Goal: Task Accomplishment & Management: Complete application form

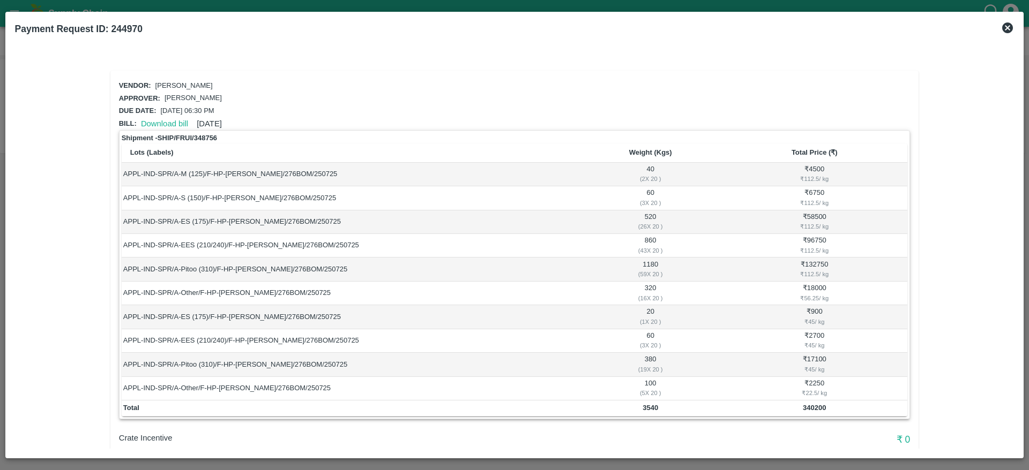
scroll to position [127, 0]
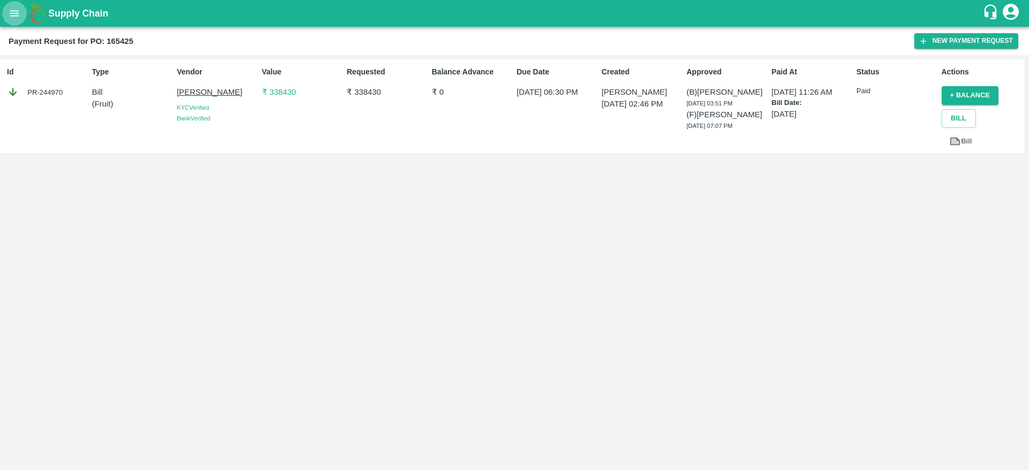
click at [14, 18] on icon "open drawer" at bounding box center [15, 14] width 12 height 12
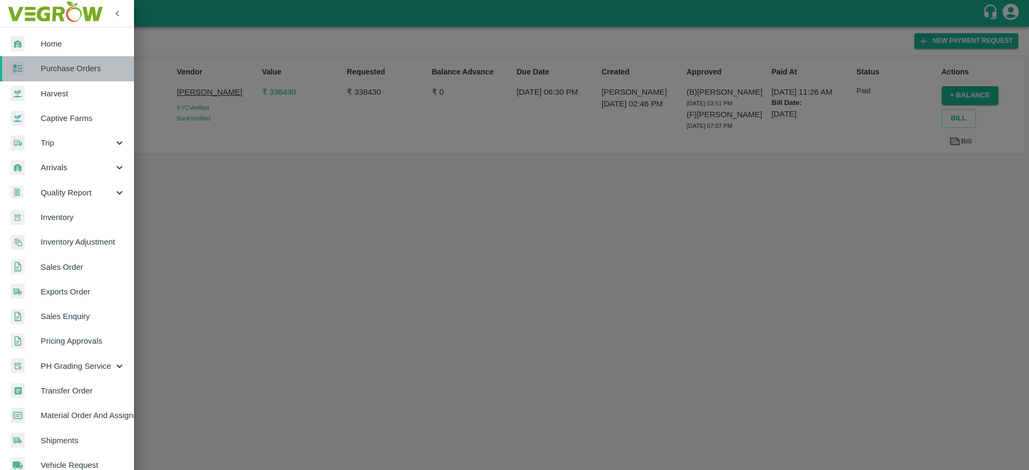
click at [77, 69] on span "Purchase Orders" at bounding box center [83, 69] width 85 height 12
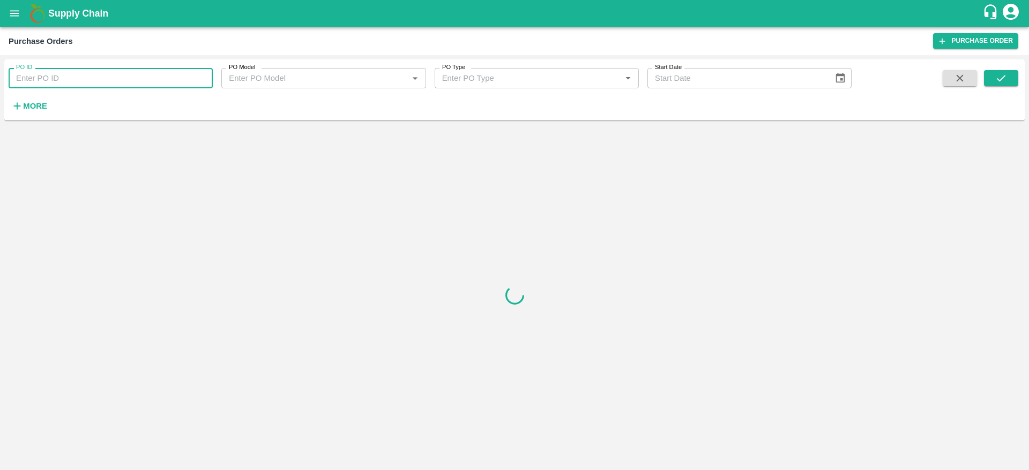
click at [77, 80] on input "PO ID" at bounding box center [111, 78] width 204 height 20
paste input "163299"
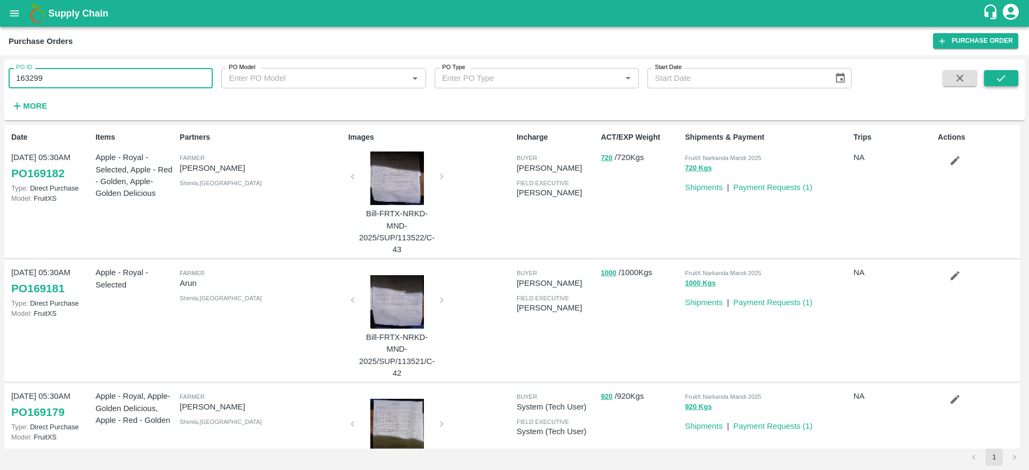
type input "163299"
click at [1004, 79] on icon "submit" at bounding box center [1001, 78] width 12 height 12
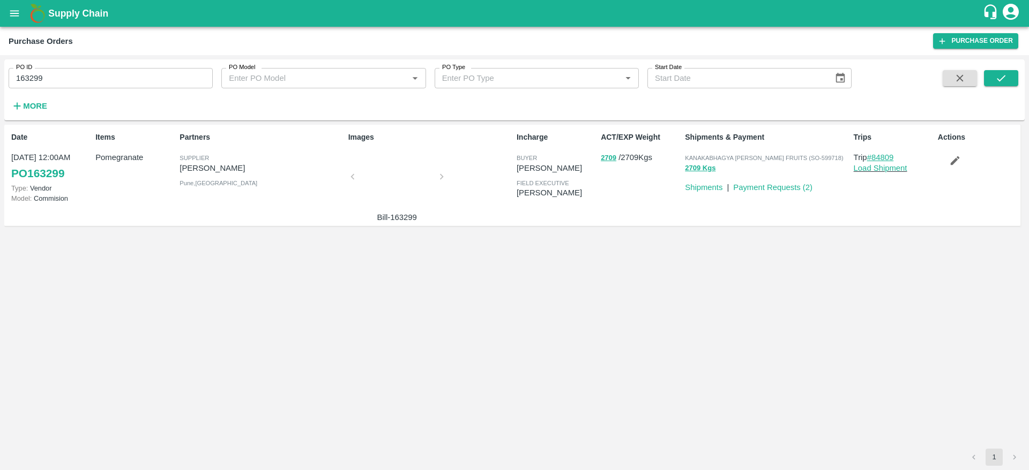
click at [885, 158] on link "#84809" at bounding box center [880, 157] width 27 height 9
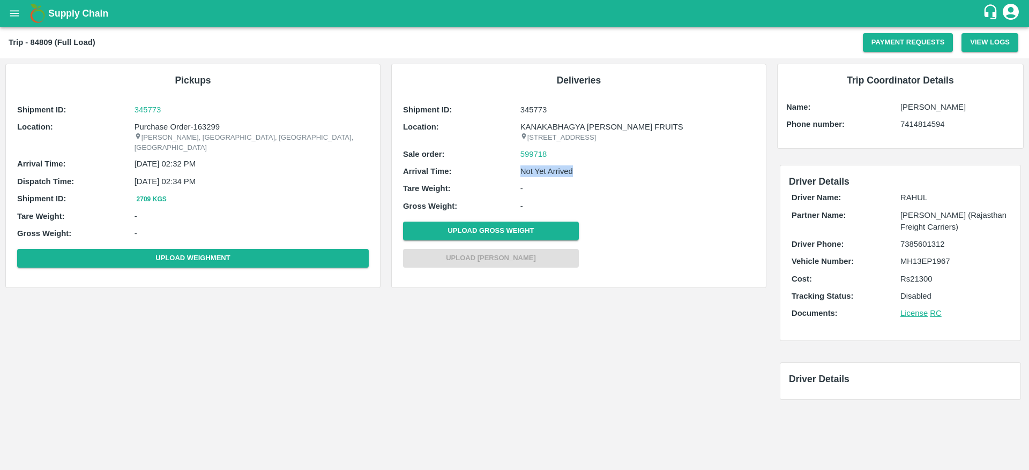
drag, startPoint x: 543, startPoint y: 177, endPoint x: 607, endPoint y: 176, distance: 63.8
click at [607, 176] on div "Arrival Time: Not Yet Arrived" at bounding box center [578, 172] width 351 height 12
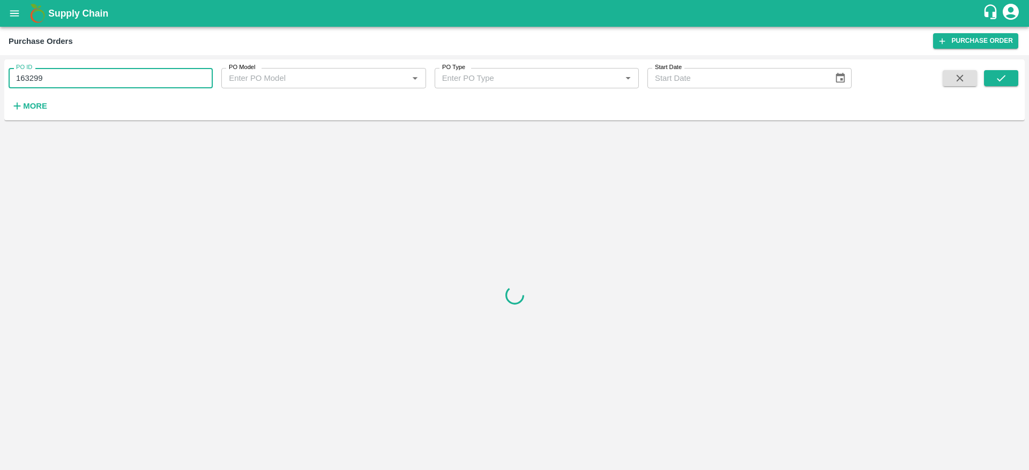
click at [94, 77] on input "163299" at bounding box center [111, 78] width 204 height 20
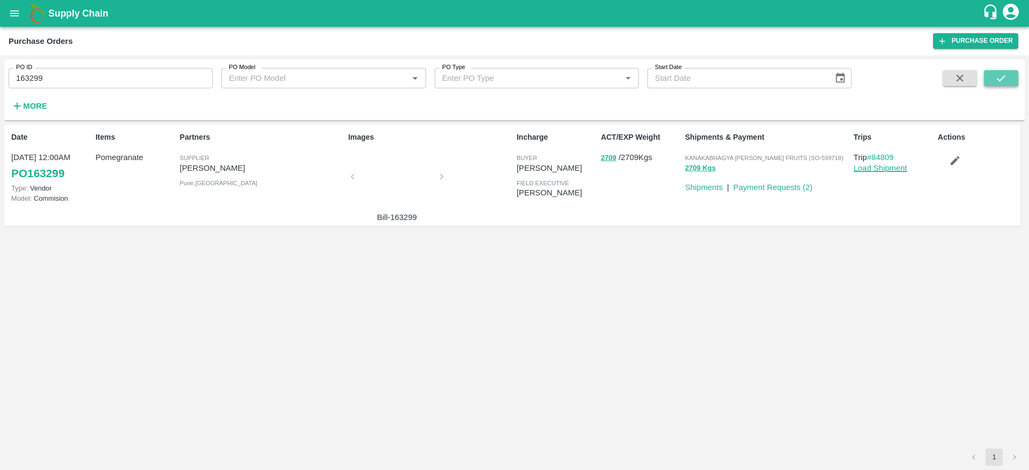
click at [1002, 85] on button "submit" at bounding box center [1001, 78] width 34 height 16
click at [80, 70] on input "163299" at bounding box center [111, 78] width 204 height 20
paste input "text"
type input "167236"
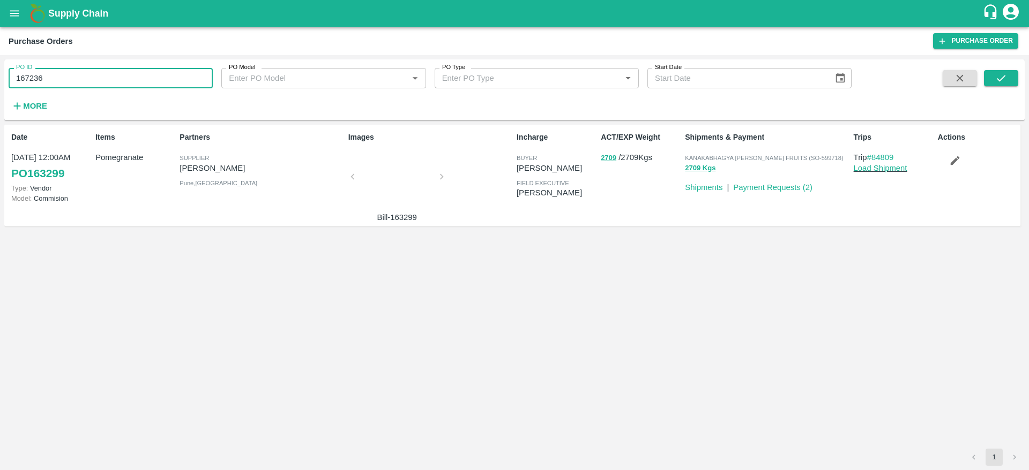
click at [996, 65] on div "PO ID 167236 PO ID PO Model PO Model   * PO Type PO Type   * Start Date Start D…" at bounding box center [514, 90] width 1020 height 53
click at [997, 73] on icon "submit" at bounding box center [1001, 78] width 12 height 12
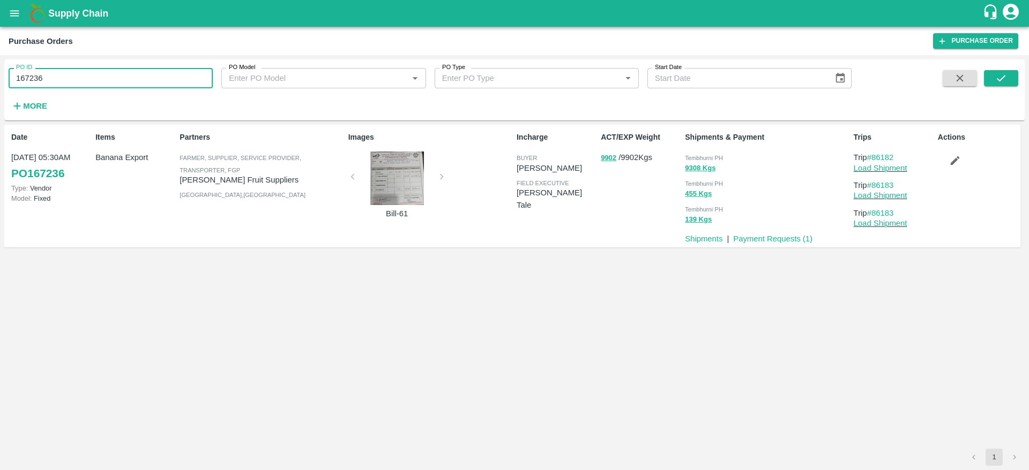
click at [23, 77] on input "167236" at bounding box center [111, 78] width 204 height 20
drag, startPoint x: 889, startPoint y: 182, endPoint x: 847, endPoint y: 192, distance: 43.4
click at [847, 192] on div "455 Kgs" at bounding box center [767, 194] width 164 height 12
click at [51, 73] on input "167236" at bounding box center [111, 78] width 204 height 20
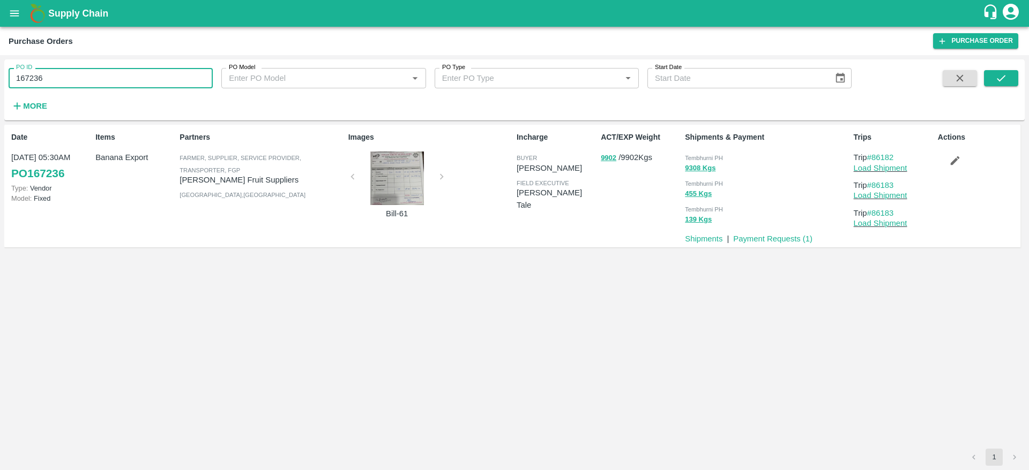
click at [51, 73] on input "167236" at bounding box center [111, 78] width 204 height 20
paste input "text"
click at [1015, 78] on button "submit" at bounding box center [1001, 78] width 34 height 16
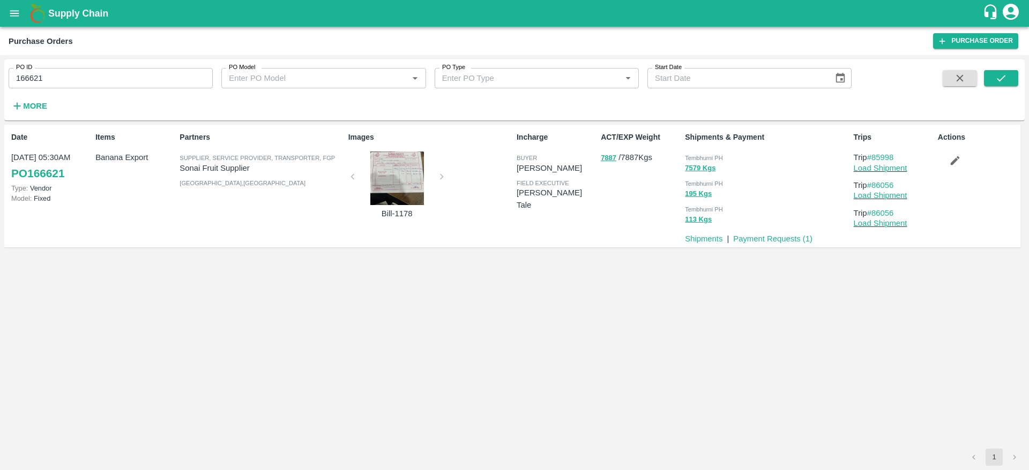
click at [130, 80] on input "166621" at bounding box center [111, 78] width 204 height 20
paste input "text"
click at [130, 80] on input "162915" at bounding box center [111, 78] width 204 height 20
type input "162915"
click at [1007, 79] on icon "submit" at bounding box center [1001, 78] width 12 height 12
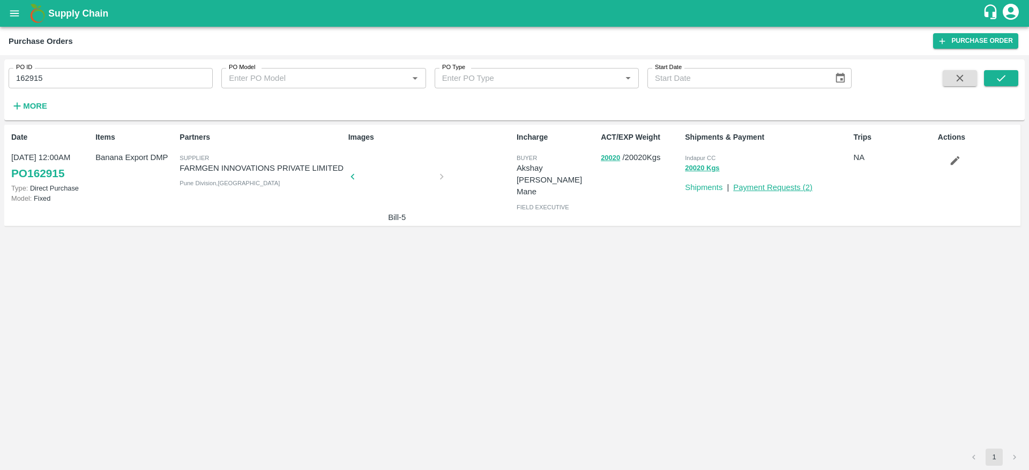
click at [804, 187] on link "Payment Requests ( 2 )" at bounding box center [772, 187] width 79 height 9
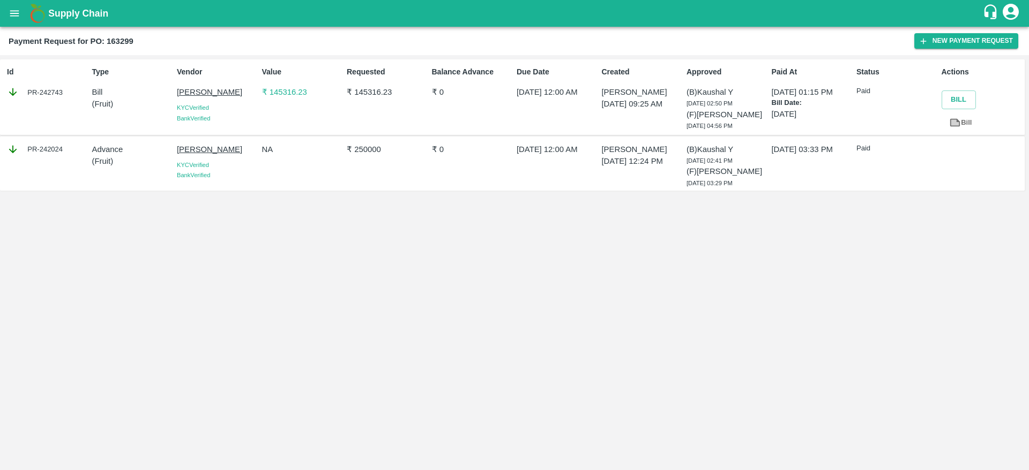
click at [288, 93] on p "₹ 145316.23" at bounding box center [302, 92] width 80 height 12
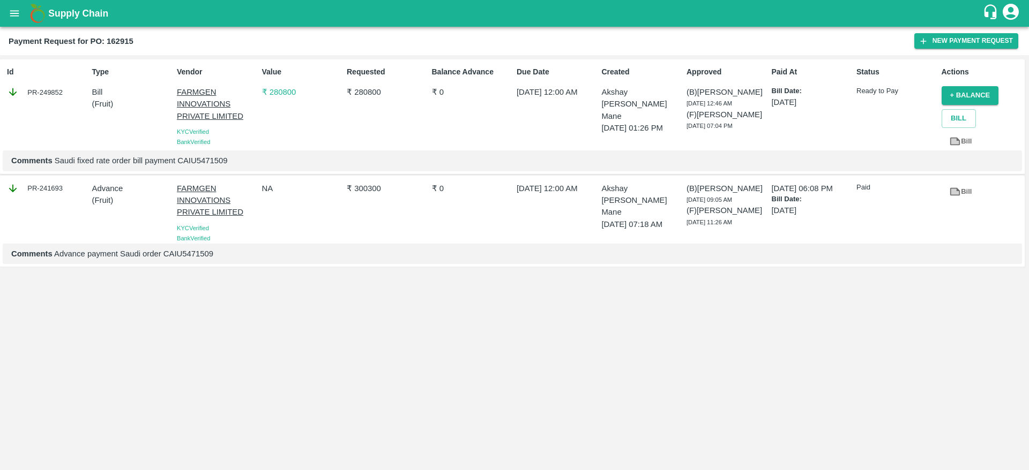
click at [279, 89] on p "₹ 280800" at bounding box center [302, 92] width 80 height 12
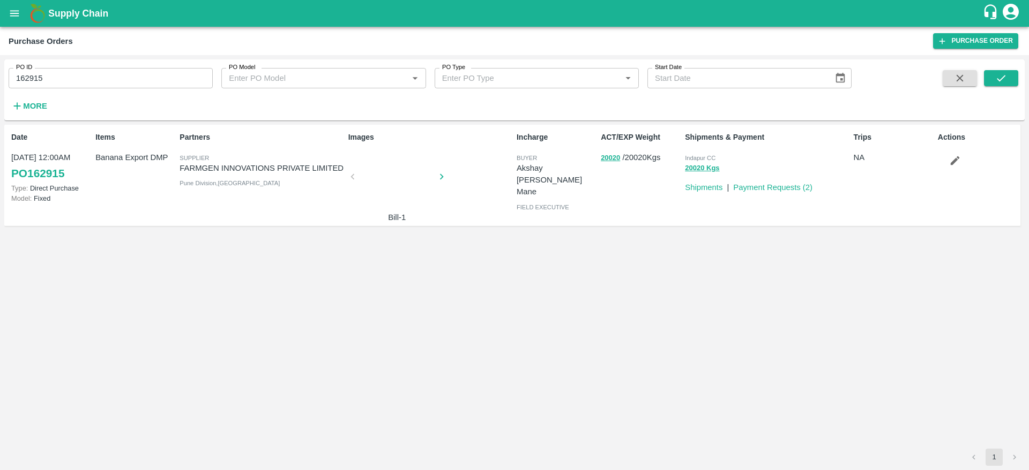
click at [194, 85] on input "162915" at bounding box center [111, 78] width 204 height 20
click at [992, 78] on button "submit" at bounding box center [1001, 78] width 34 height 16
click at [115, 80] on input "162915" at bounding box center [111, 78] width 204 height 20
paste input "text"
click at [115, 80] on input "162411" at bounding box center [111, 78] width 204 height 20
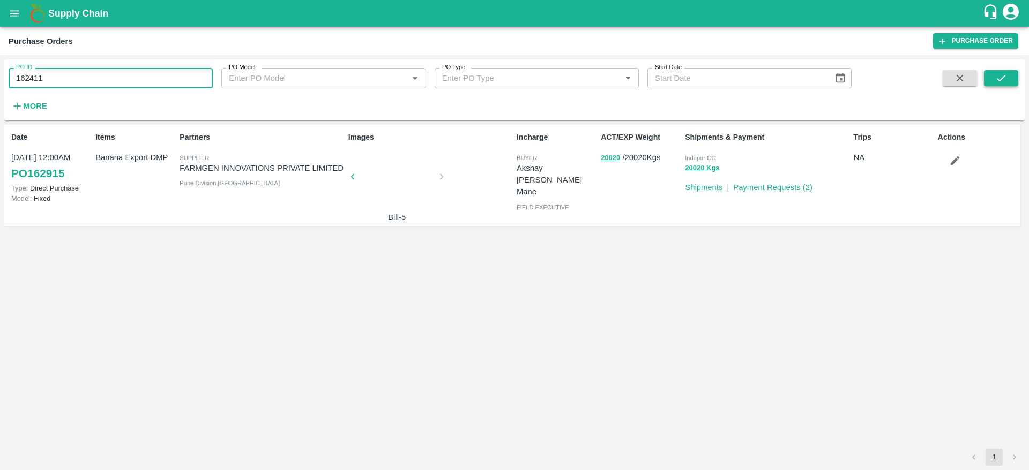
type input "162411"
click at [1002, 76] on icon "submit" at bounding box center [1001, 78] width 12 height 12
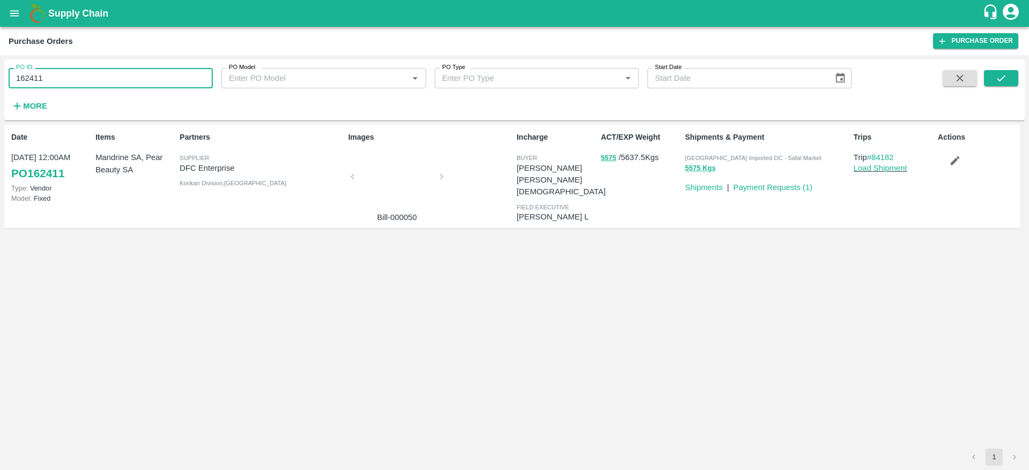
click at [81, 79] on input "162411" at bounding box center [111, 78] width 204 height 20
click at [108, 79] on input "162411" at bounding box center [111, 78] width 204 height 20
paste input "text"
click at [108, 79] on input "165506" at bounding box center [111, 78] width 204 height 20
click at [996, 81] on icon "submit" at bounding box center [1001, 78] width 12 height 12
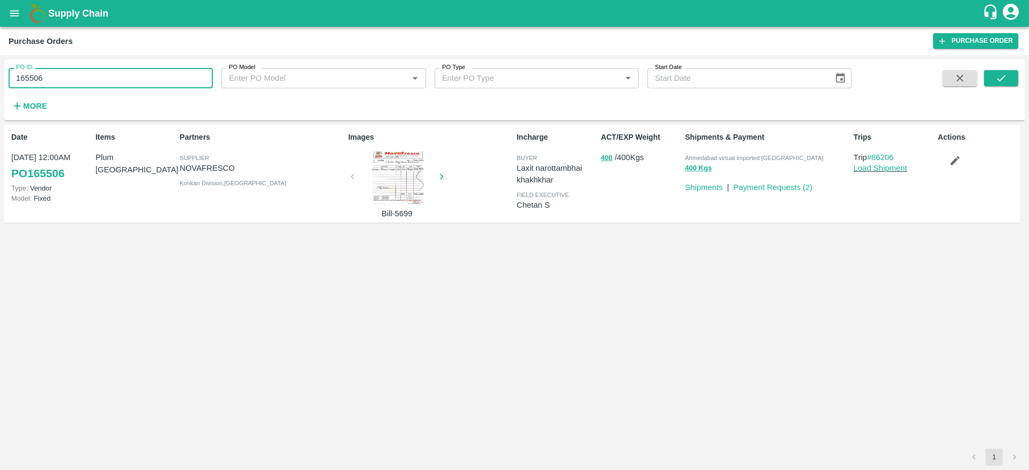
click at [58, 81] on input "165506" at bounding box center [111, 78] width 204 height 20
paste input "text"
click at [58, 81] on input "164846" at bounding box center [111, 78] width 204 height 20
type input "164846"
click at [991, 75] on button "submit" at bounding box center [1001, 78] width 34 height 16
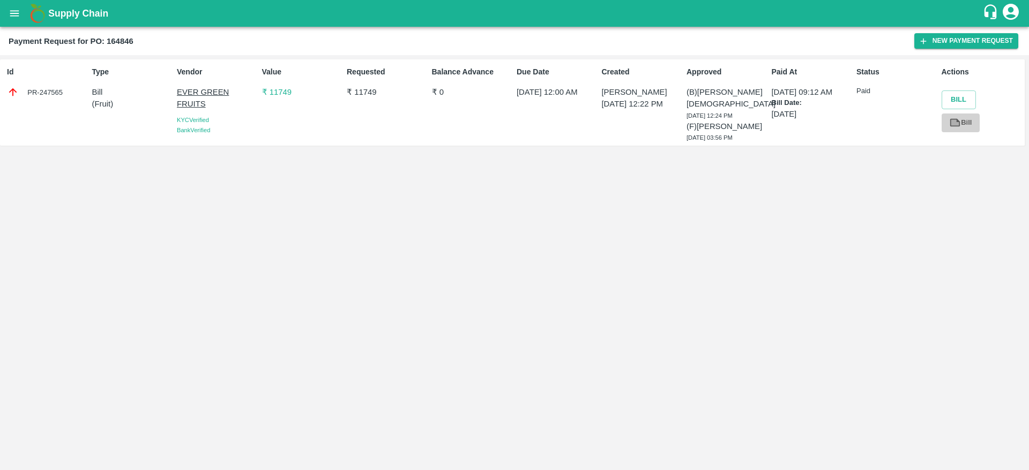
click at [967, 125] on link "Bill" at bounding box center [960, 123] width 38 height 19
click at [10, 18] on icon "open drawer" at bounding box center [15, 14] width 12 height 12
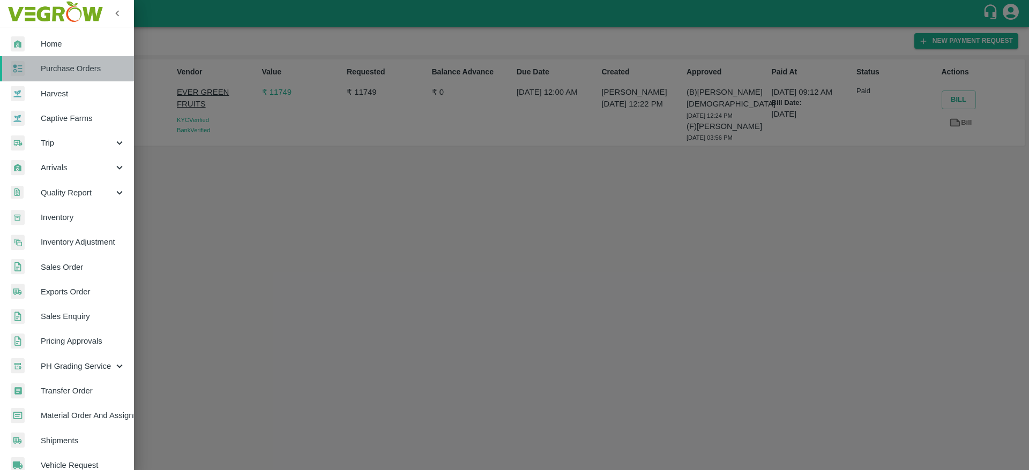
click at [70, 67] on span "Purchase Orders" at bounding box center [83, 69] width 85 height 12
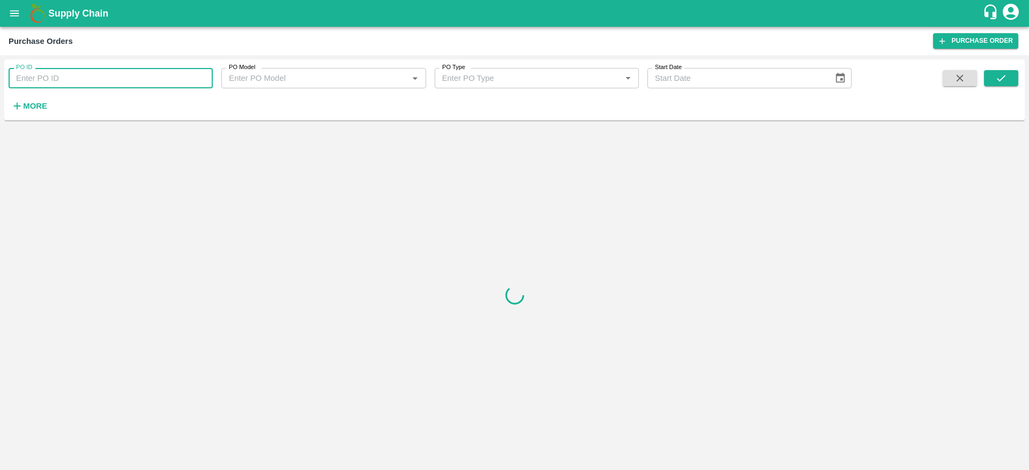
paste input "165219"
click at [61, 71] on input "165219" at bounding box center [111, 78] width 204 height 20
click at [1007, 84] on button "submit" at bounding box center [1001, 78] width 34 height 16
click at [170, 73] on input "165219" at bounding box center [111, 78] width 204 height 20
click at [995, 83] on icon "submit" at bounding box center [1001, 78] width 12 height 12
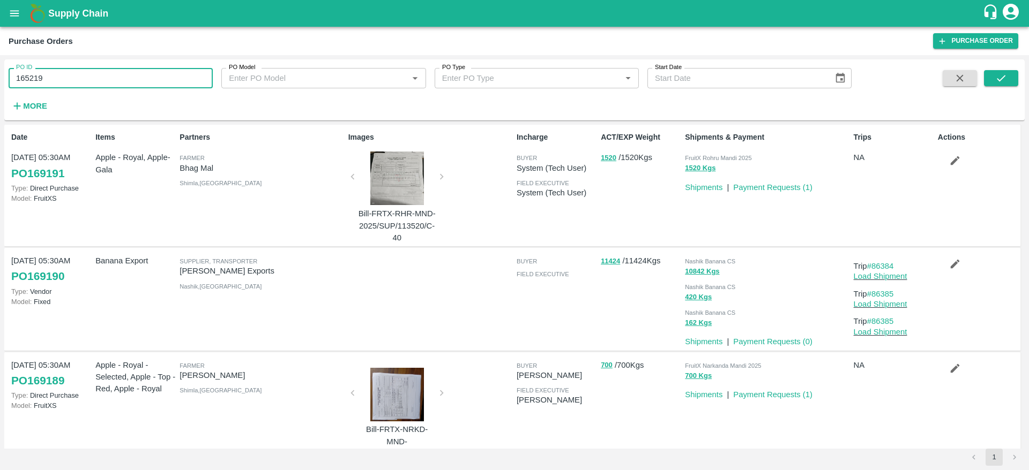
click at [174, 74] on input "165219" at bounding box center [111, 78] width 204 height 20
type input "165219"
click at [998, 77] on icon "submit" at bounding box center [1001, 78] width 12 height 12
click at [161, 78] on input "165219" at bounding box center [111, 78] width 204 height 20
click at [1001, 84] on button "submit" at bounding box center [1001, 78] width 34 height 16
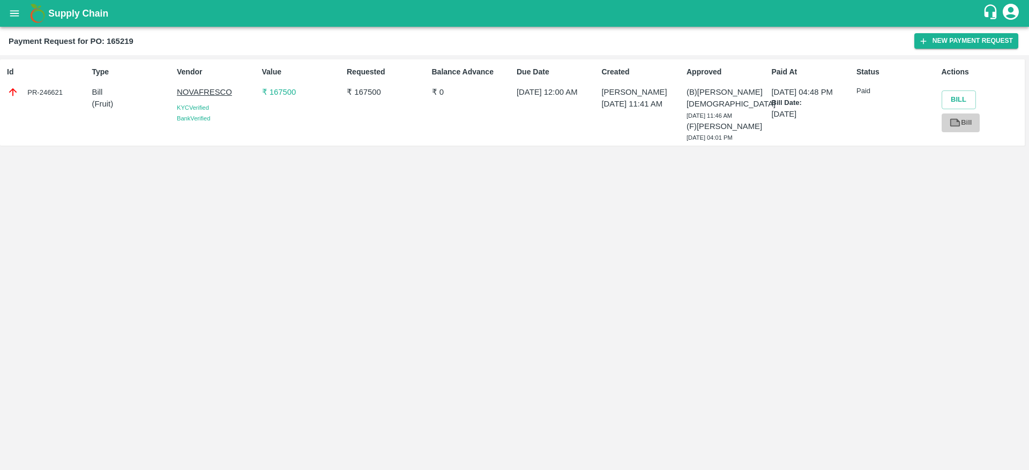
click at [961, 122] on link "Bill" at bounding box center [960, 123] width 38 height 19
click at [16, 17] on icon "open drawer" at bounding box center [15, 14] width 12 height 12
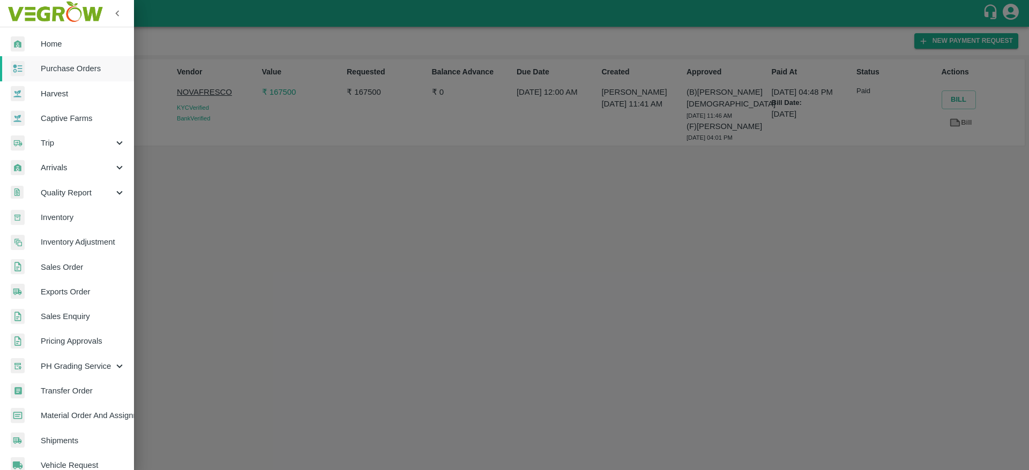
click at [56, 73] on span "Purchase Orders" at bounding box center [83, 69] width 85 height 12
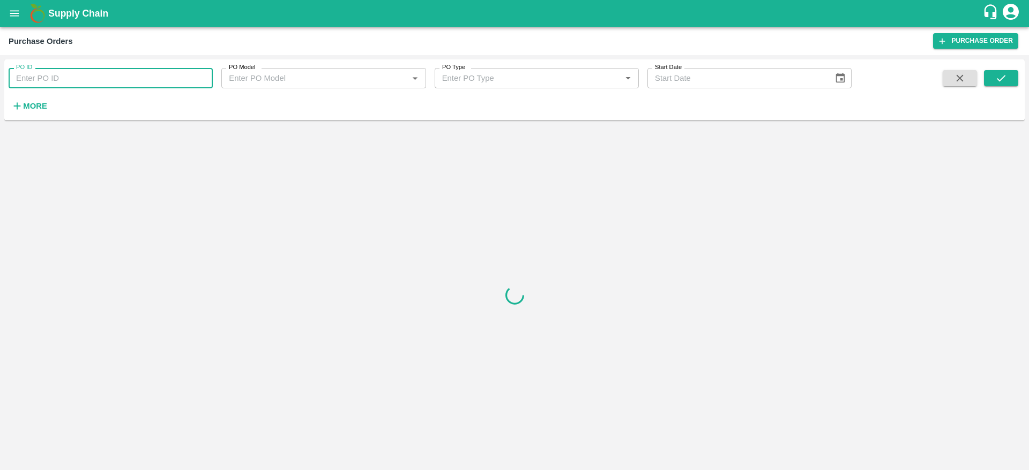
click at [56, 80] on input "PO ID" at bounding box center [111, 78] width 204 height 20
paste input "159825"
click at [1004, 75] on icon "submit" at bounding box center [1001, 78] width 12 height 12
click at [88, 83] on input "159825" at bounding box center [111, 78] width 204 height 20
click at [998, 76] on icon "submit" at bounding box center [1001, 78] width 12 height 12
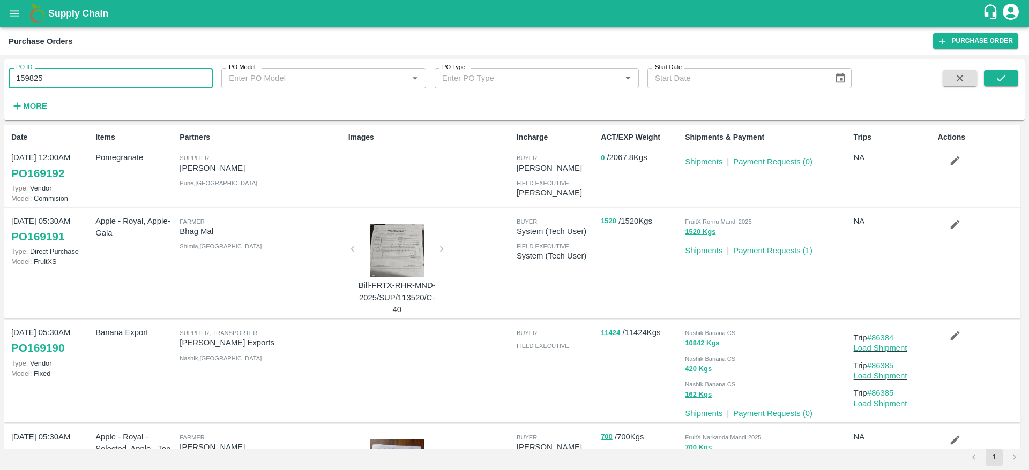
click at [133, 69] on input "159825" at bounding box center [111, 78] width 204 height 20
type input "159825"
click at [993, 86] on span at bounding box center [1001, 92] width 34 height 44
click at [995, 84] on icon "submit" at bounding box center [1001, 78] width 12 height 12
click at [68, 82] on input "159825" at bounding box center [111, 78] width 204 height 20
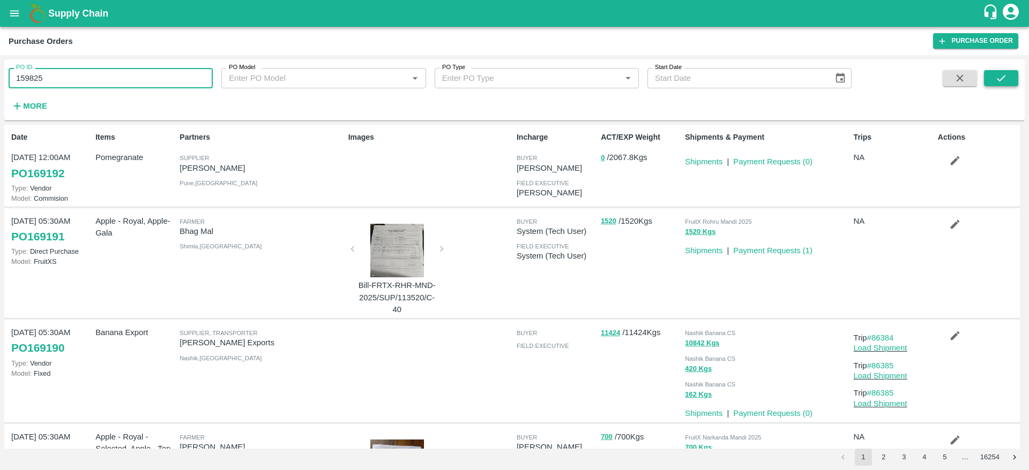
click at [1011, 77] on button "submit" at bounding box center [1001, 78] width 34 height 16
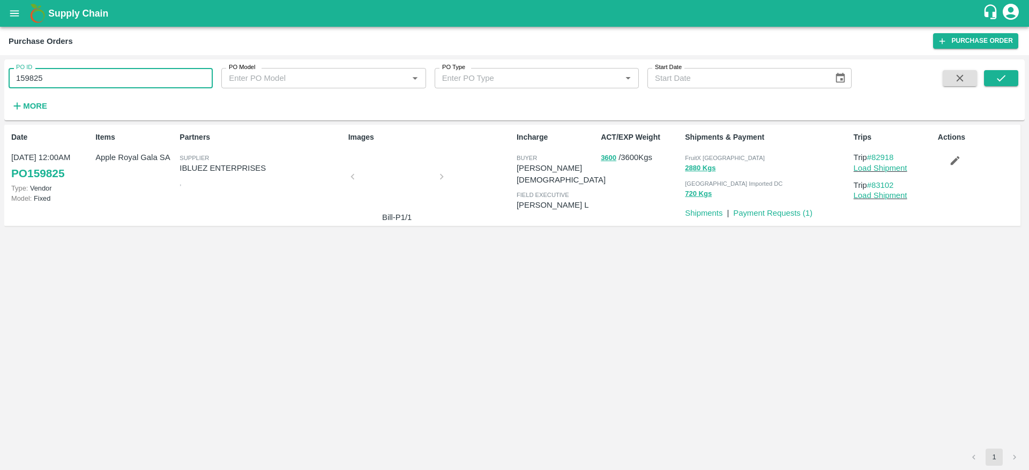
click at [188, 83] on input "159825" at bounding box center [111, 78] width 204 height 20
click at [1004, 75] on icon "submit" at bounding box center [1001, 78] width 12 height 12
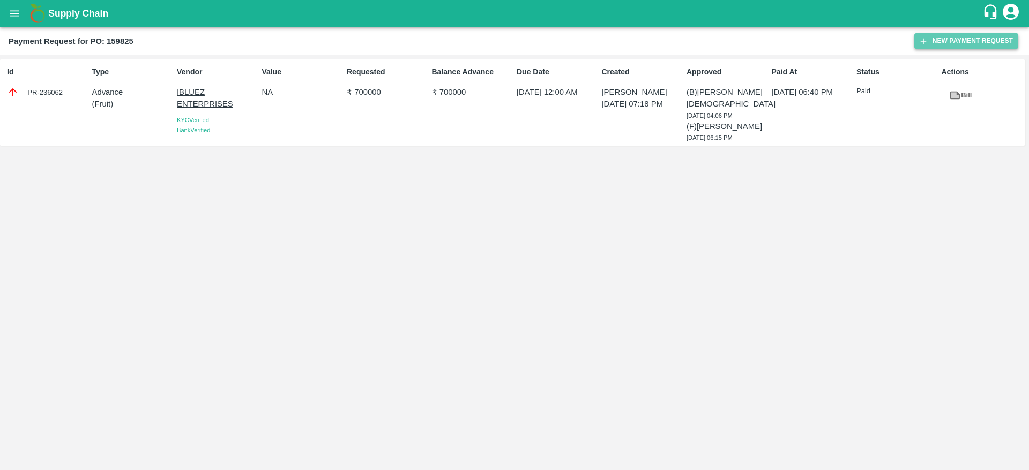
click at [956, 41] on button "New Payment Request" at bounding box center [966, 41] width 104 height 16
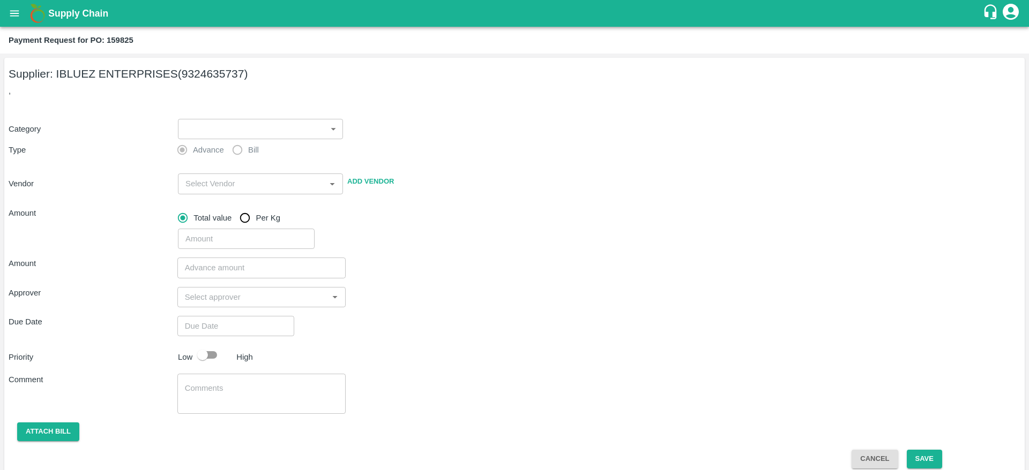
click at [222, 129] on body "Supply Chain Payment Request for PO: 159825 Supplier: IBLUEZ ENTERPRISES (93246…" at bounding box center [514, 235] width 1029 height 470
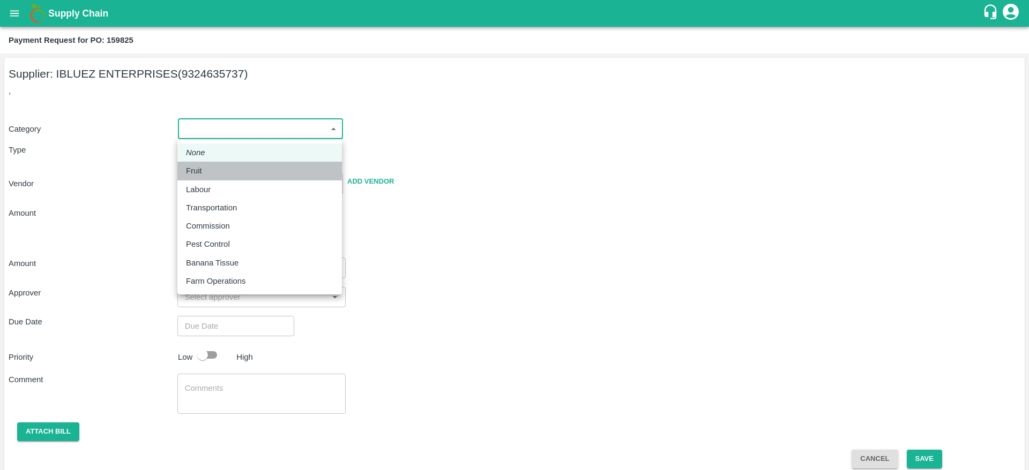
click at [207, 168] on div "Fruit" at bounding box center [196, 171] width 21 height 12
type input "1"
type input "IBLUEZ ENTERPRISES - 9324635737(Supplier)"
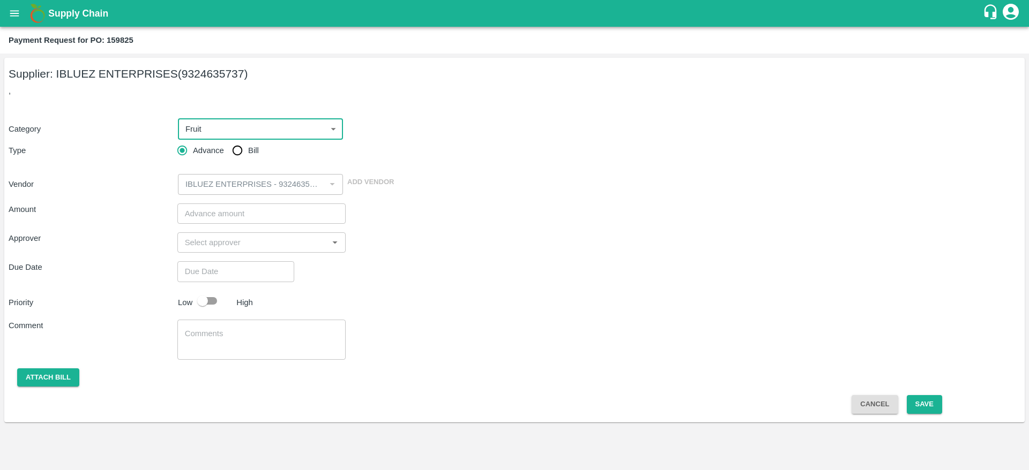
click at [234, 147] on input "Bill" at bounding box center [237, 150] width 21 height 21
radio input "true"
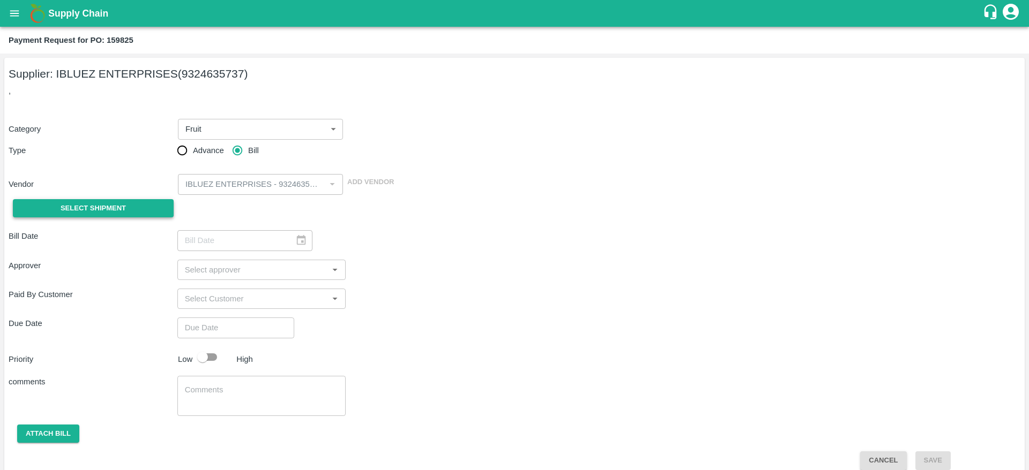
click at [131, 201] on button "Select Shipment" at bounding box center [93, 208] width 161 height 19
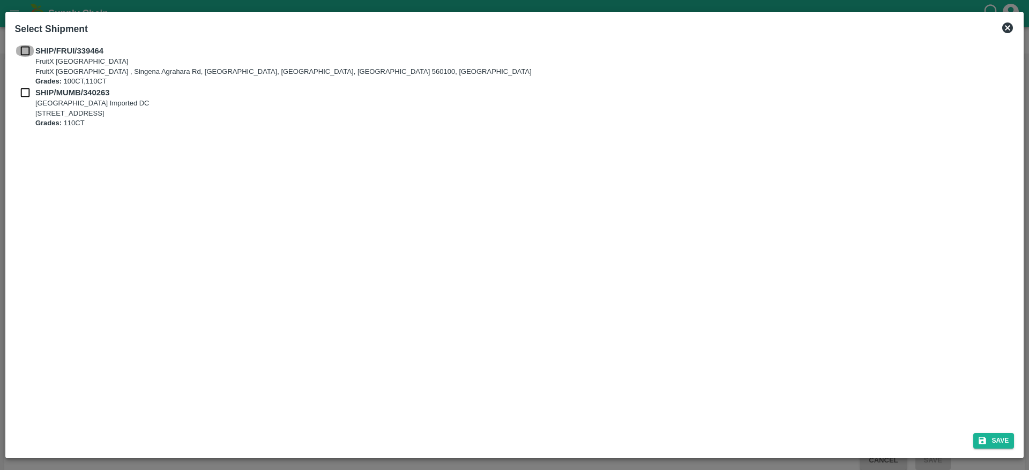
click at [22, 48] on input "checkbox" at bounding box center [25, 51] width 20 height 12
checkbox input "true"
click at [22, 105] on div "SHIP/MUMB/340263 Mumbai Imported DC A-126 office no-4 Navi Mumbai , A-126 offic…" at bounding box center [514, 108] width 999 height 42
click at [27, 97] on input "checkbox" at bounding box center [25, 93] width 20 height 12
checkbox input "true"
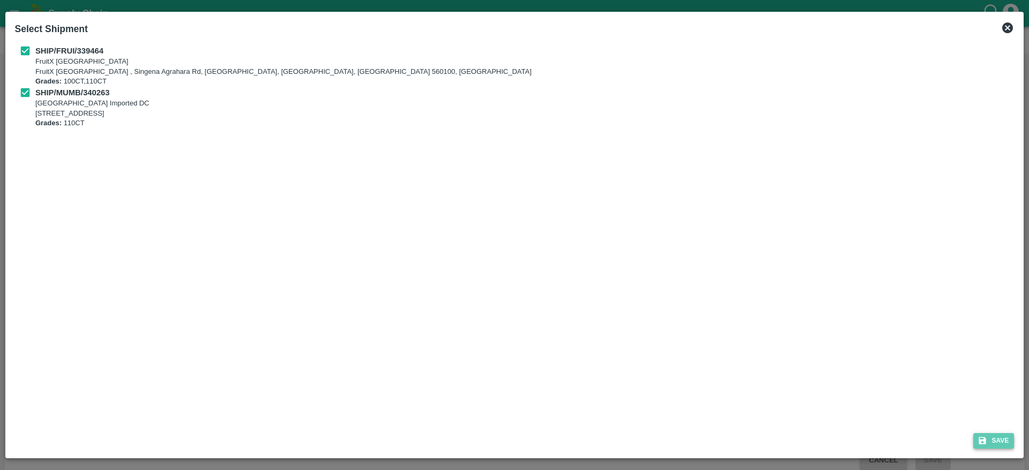
click at [984, 435] on button "Save" at bounding box center [993, 441] width 41 height 16
type input "02/07/2025"
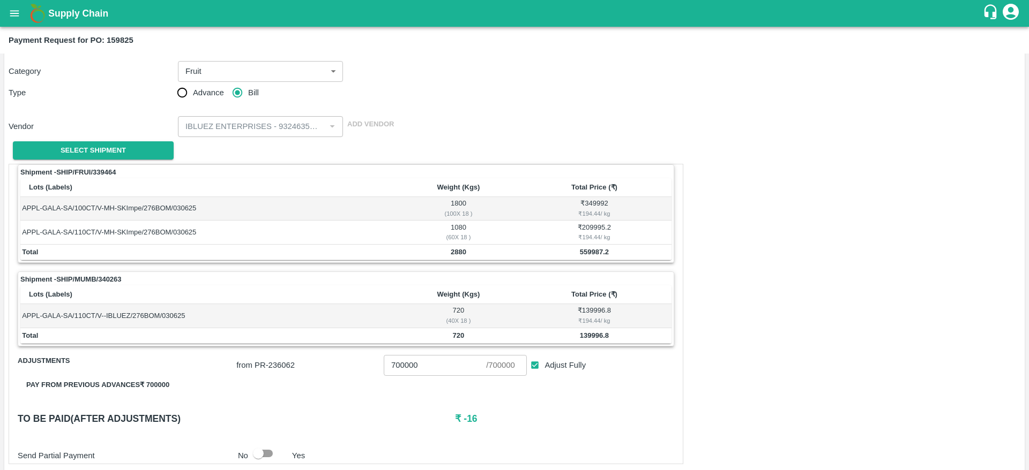
scroll to position [80, 0]
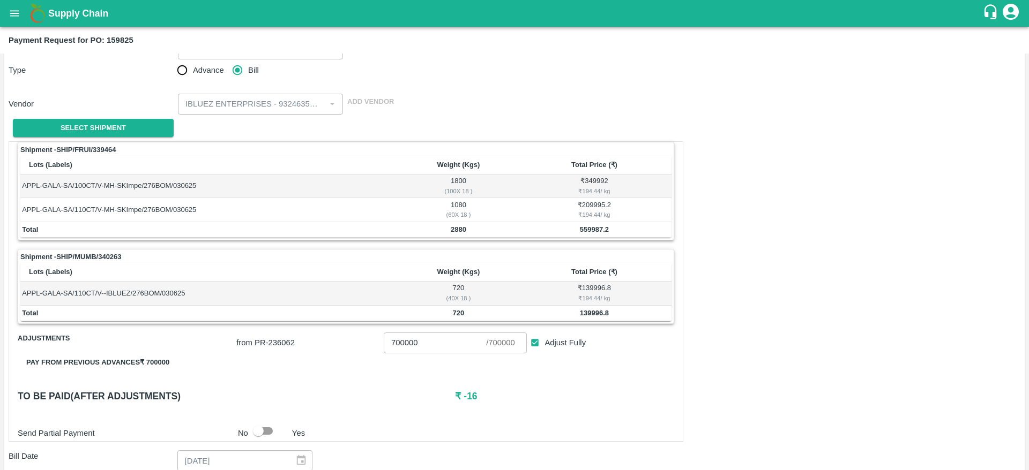
click at [14, 15] on icon "open drawer" at bounding box center [15, 14] width 12 height 12
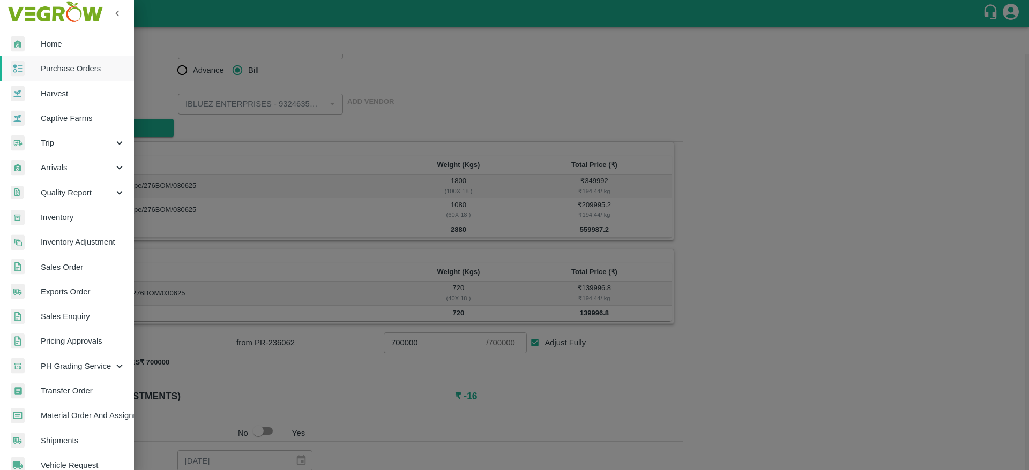
click at [65, 71] on span "Purchase Orders" at bounding box center [83, 69] width 85 height 12
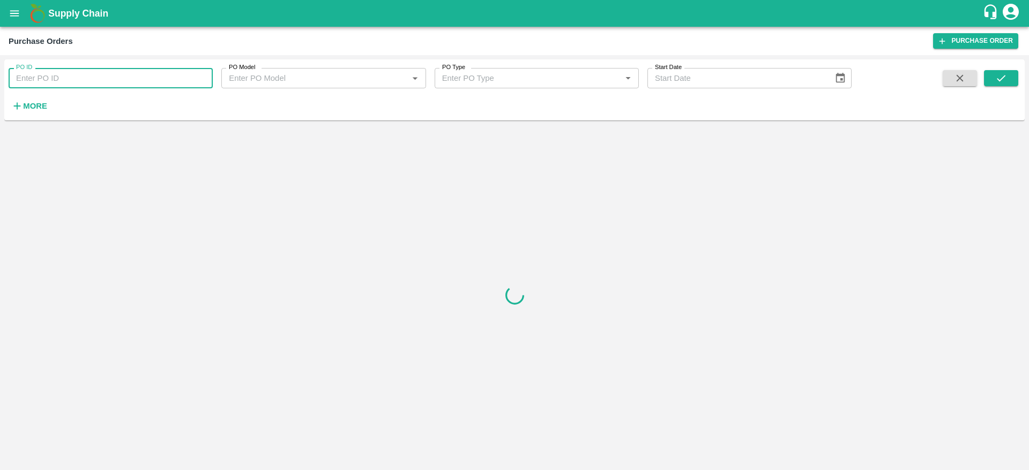
click at [76, 88] on input "PO ID" at bounding box center [111, 78] width 204 height 20
paste input "164784"
click at [1002, 78] on icon "submit" at bounding box center [1001, 78] width 9 height 6
click at [151, 72] on input "164784" at bounding box center [111, 78] width 204 height 20
click at [1007, 76] on button "submit" at bounding box center [1001, 78] width 34 height 16
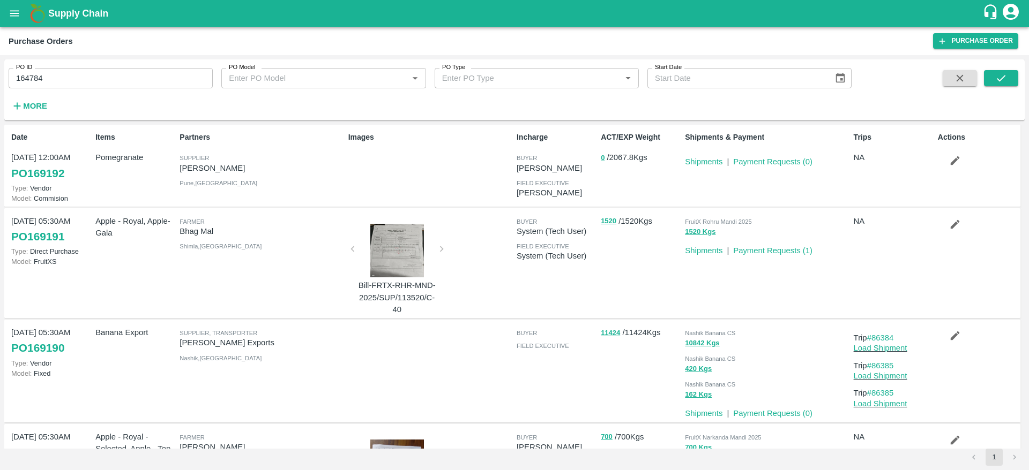
click at [77, 76] on input "164784" at bounding box center [111, 78] width 204 height 20
type input "164784"
click at [1005, 77] on icon "submit" at bounding box center [1001, 78] width 12 height 12
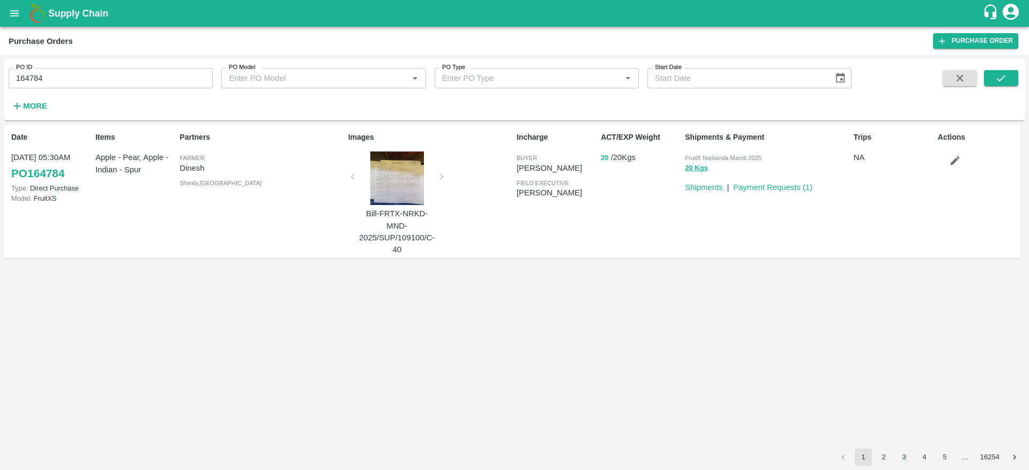
click at [603, 159] on button "20" at bounding box center [605, 158] width 8 height 12
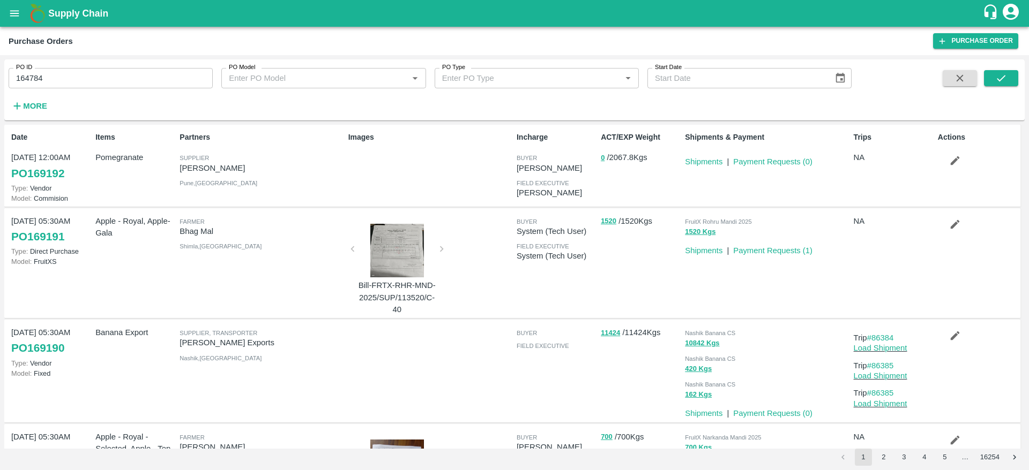
click at [116, 76] on input "164784" at bounding box center [111, 78] width 204 height 20
click at [1004, 78] on icon "submit" at bounding box center [1001, 78] width 12 height 12
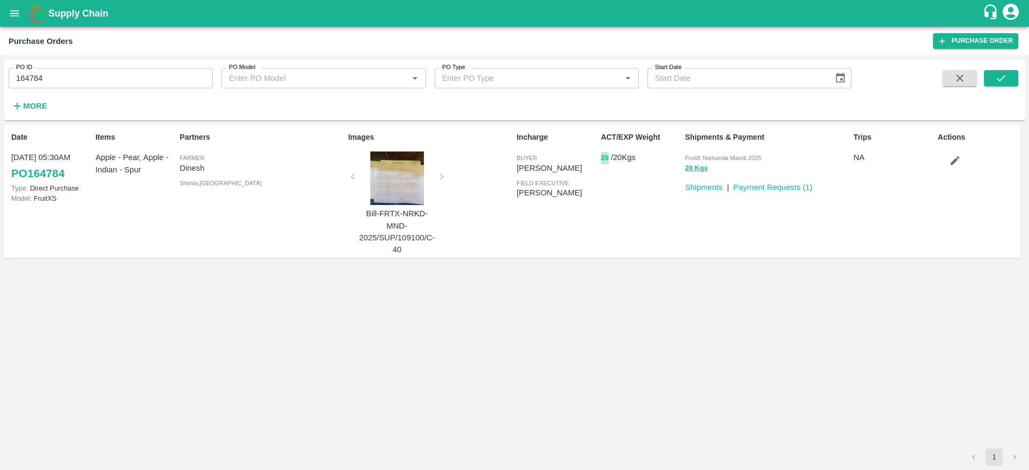
click at [608, 160] on button "20" at bounding box center [605, 158] width 8 height 12
click at [63, 76] on input "164784" at bounding box center [111, 78] width 204 height 20
paste input "text"
type input "159825"
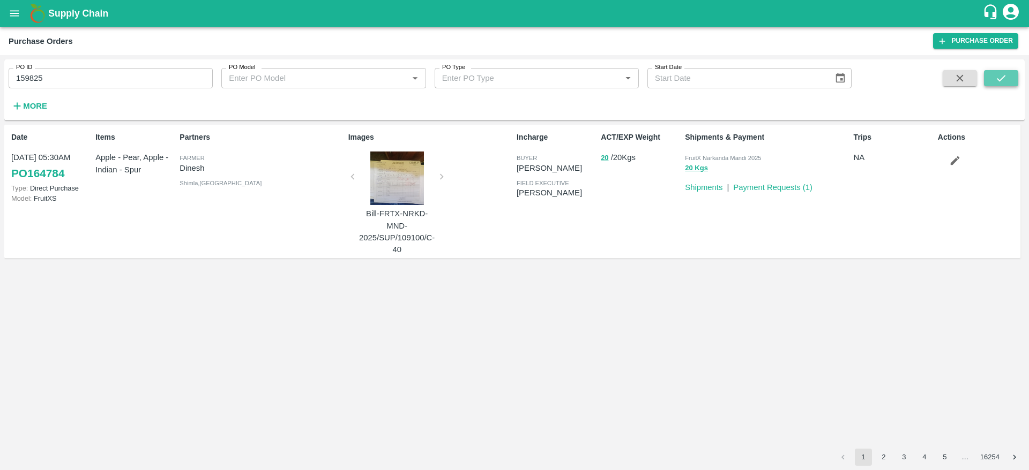
click at [1002, 74] on icon "submit" at bounding box center [1001, 78] width 12 height 12
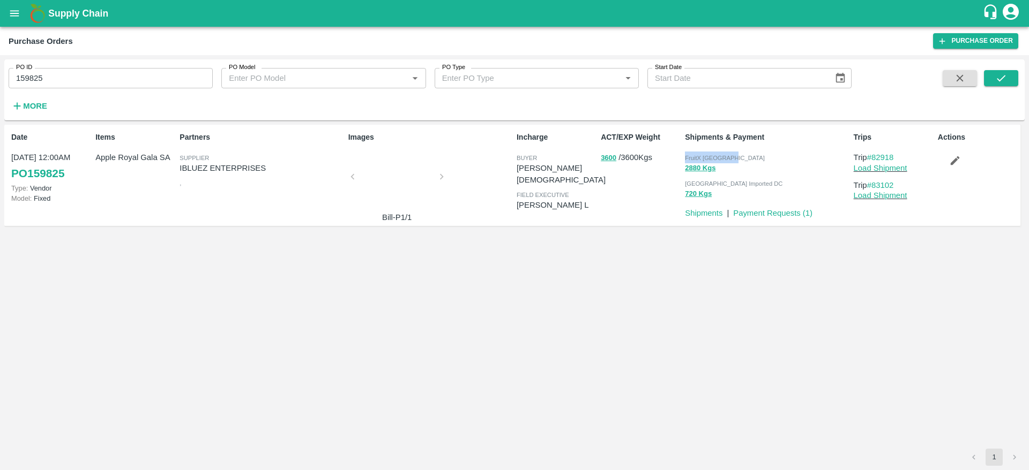
drag, startPoint x: 733, startPoint y: 157, endPoint x: 685, endPoint y: 159, distance: 47.7
click at [685, 159] on div "FruitX [GEOGRAPHIC_DATA]" at bounding box center [767, 158] width 164 height 12
drag, startPoint x: 748, startPoint y: 183, endPoint x: 686, endPoint y: 186, distance: 62.3
click at [686, 186] on div "[GEOGRAPHIC_DATA] Imported DC" at bounding box center [767, 183] width 164 height 12
click at [719, 158] on span "FruitX [GEOGRAPHIC_DATA]" at bounding box center [725, 158] width 80 height 6
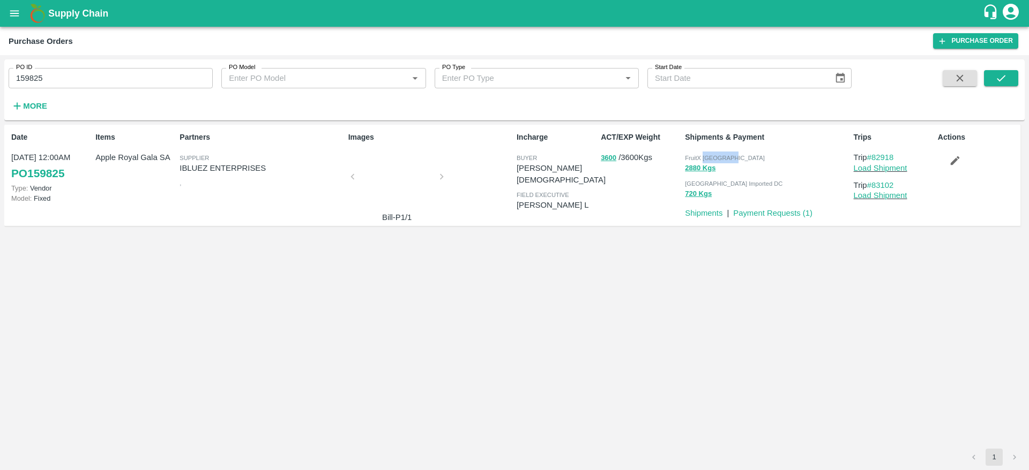
click at [719, 158] on span "FruitX [GEOGRAPHIC_DATA]" at bounding box center [725, 158] width 80 height 6
click at [727, 184] on span "[GEOGRAPHIC_DATA] Imported DC" at bounding box center [734, 184] width 98 height 6
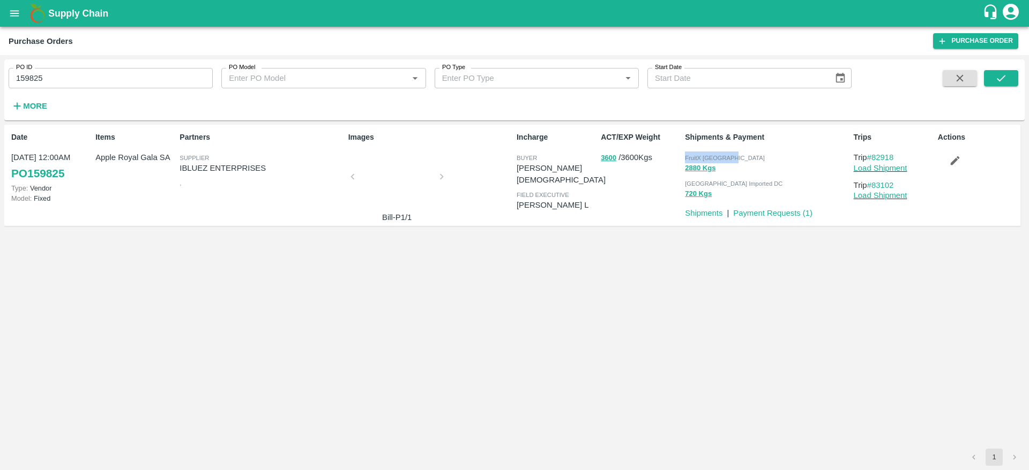
drag, startPoint x: 732, startPoint y: 156, endPoint x: 686, endPoint y: 158, distance: 45.6
click at [686, 158] on div "FruitX [GEOGRAPHIC_DATA]" at bounding box center [767, 158] width 164 height 12
drag, startPoint x: 745, startPoint y: 186, endPoint x: 684, endPoint y: 183, distance: 61.1
click at [684, 183] on div "FruitX Bangalore 2880 Kgs Mumbai Imported DC 720 Kgs" at bounding box center [764, 174] width 168 height 55
drag, startPoint x: 734, startPoint y: 157, endPoint x: 685, endPoint y: 159, distance: 48.8
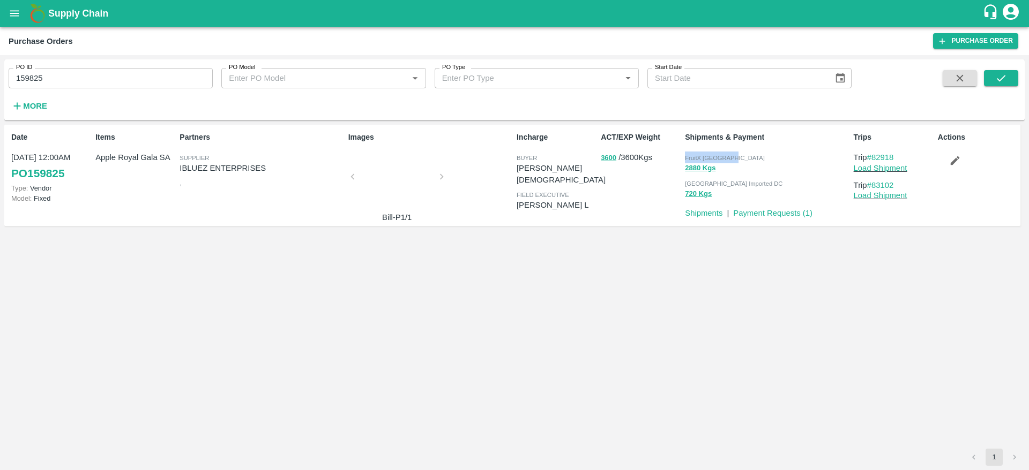
click at [685, 159] on div "FruitX [GEOGRAPHIC_DATA]" at bounding box center [767, 158] width 164 height 12
click at [685, 159] on span "FruitX [GEOGRAPHIC_DATA]" at bounding box center [725, 158] width 80 height 6
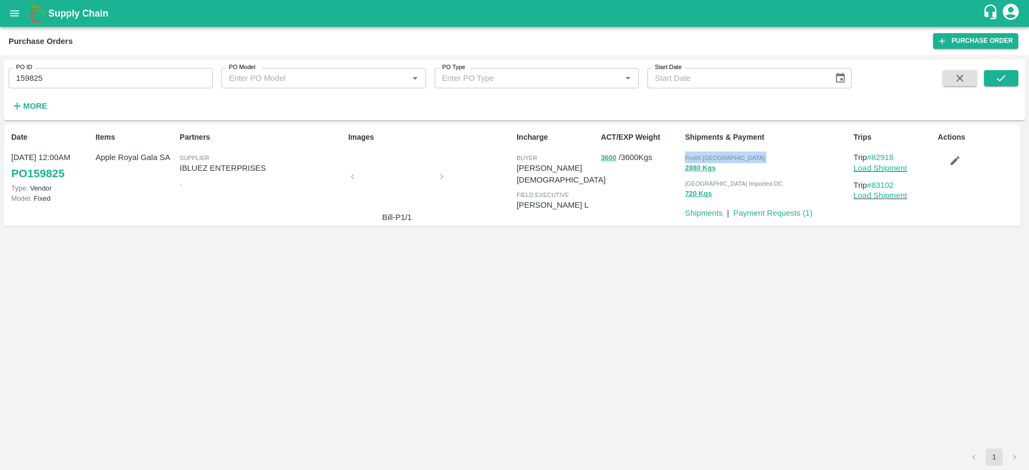
click at [685, 159] on span "FruitX [GEOGRAPHIC_DATA]" at bounding box center [725, 158] width 80 height 6
click at [688, 159] on span "FruitX [GEOGRAPHIC_DATA]" at bounding box center [725, 158] width 80 height 6
click at [712, 156] on span "FruitX [GEOGRAPHIC_DATA]" at bounding box center [725, 158] width 80 height 6
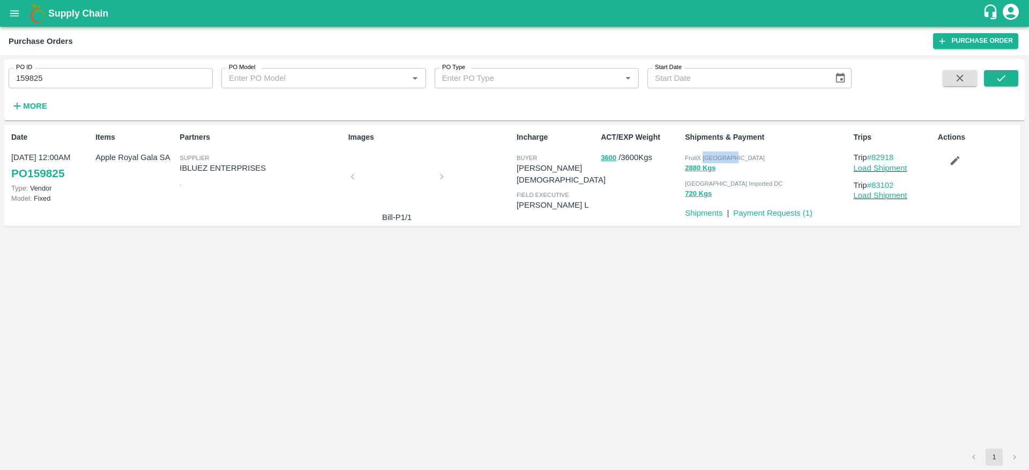
click at [730, 154] on div "FruitX [GEOGRAPHIC_DATA]" at bounding box center [767, 158] width 164 height 12
drag, startPoint x: 733, startPoint y: 156, endPoint x: 684, endPoint y: 159, distance: 49.3
click at [684, 159] on div "FruitX Bangalore 2880 Kgs Mumbai Imported DC 720 Kgs" at bounding box center [764, 174] width 168 height 55
drag, startPoint x: 684, startPoint y: 181, endPoint x: 749, endPoint y: 183, distance: 64.3
click at [749, 183] on div "FruitX Bangalore 2880 Kgs Mumbai Imported DC 720 Kgs" at bounding box center [764, 174] width 168 height 55
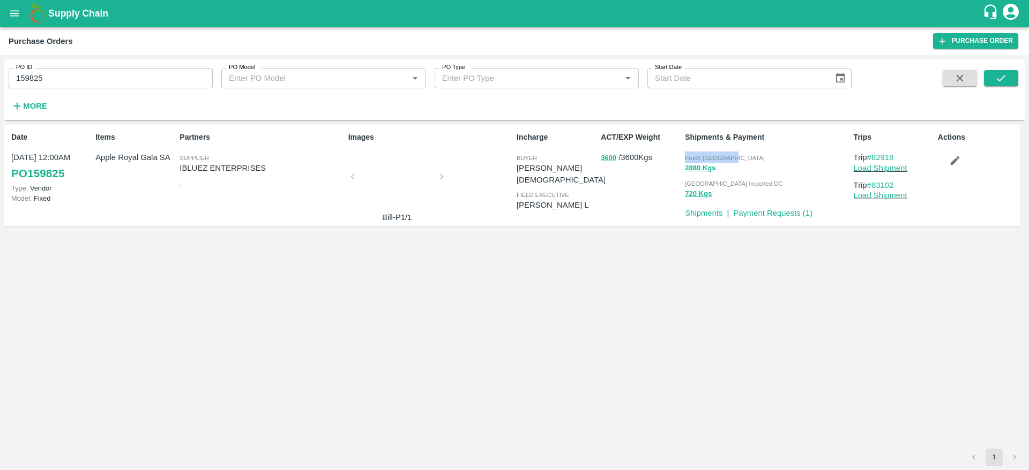
drag, startPoint x: 730, startPoint y: 156, endPoint x: 686, endPoint y: 155, distance: 43.4
click at [686, 155] on div "FruitX [GEOGRAPHIC_DATA]" at bounding box center [767, 158] width 164 height 12
drag, startPoint x: 747, startPoint y: 184, endPoint x: 681, endPoint y: 182, distance: 66.5
click at [681, 182] on div "FruitX Bangalore 2880 Kgs Mumbai Imported DC 720 Kgs" at bounding box center [764, 174] width 168 height 55
drag, startPoint x: 730, startPoint y: 161, endPoint x: 685, endPoint y: 161, distance: 45.5
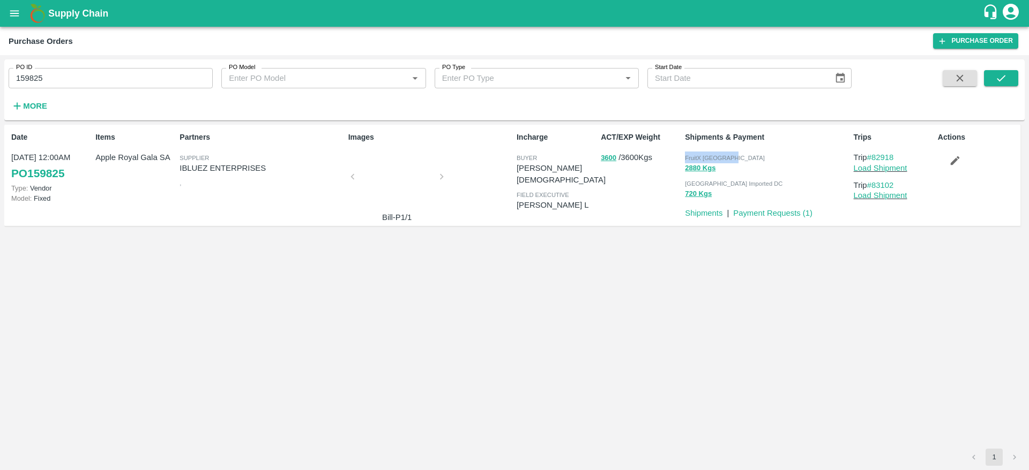
click at [685, 161] on div "FruitX [GEOGRAPHIC_DATA]" at bounding box center [767, 158] width 164 height 12
drag, startPoint x: 739, startPoint y: 182, endPoint x: 687, endPoint y: 183, distance: 52.0
click at [687, 183] on span "[GEOGRAPHIC_DATA] Imported DC" at bounding box center [734, 184] width 98 height 6
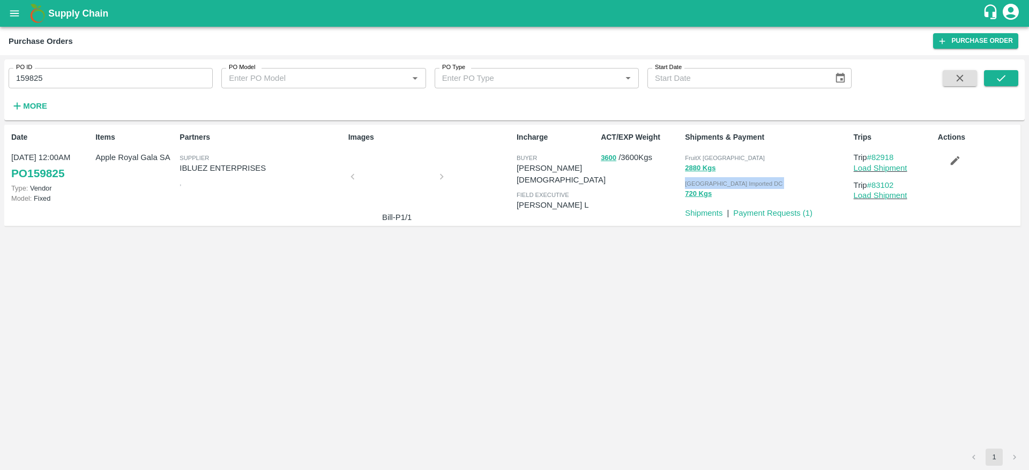
click at [687, 183] on span "[GEOGRAPHIC_DATA] Imported DC" at bounding box center [734, 184] width 98 height 6
drag, startPoint x: 686, startPoint y: 156, endPoint x: 742, endPoint y: 156, distance: 55.7
click at [742, 156] on div "FruitX [GEOGRAPHIC_DATA]" at bounding box center [767, 158] width 164 height 12
drag, startPoint x: 744, startPoint y: 181, endPoint x: 727, endPoint y: 181, distance: 17.2
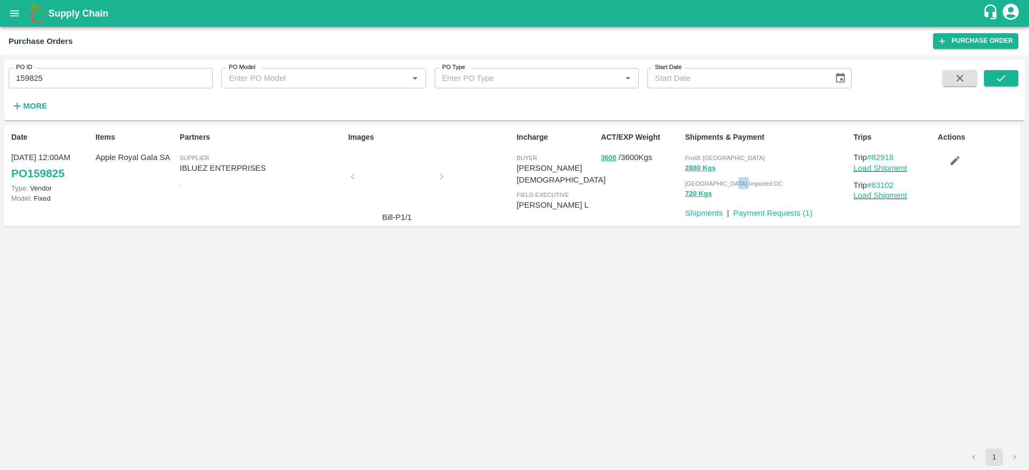
click at [727, 181] on div "[GEOGRAPHIC_DATA] Imported DC" at bounding box center [767, 183] width 164 height 12
drag, startPoint x: 731, startPoint y: 159, endPoint x: 678, endPoint y: 160, distance: 53.1
click at [678, 160] on div "Date 01 Jul, 12:00AM PO 159825 Type: Vendor Model: Fixed Items Apple Royal Gala…" at bounding box center [512, 175] width 1016 height 101
click at [693, 160] on span "FruitX [GEOGRAPHIC_DATA]" at bounding box center [725, 158] width 80 height 6
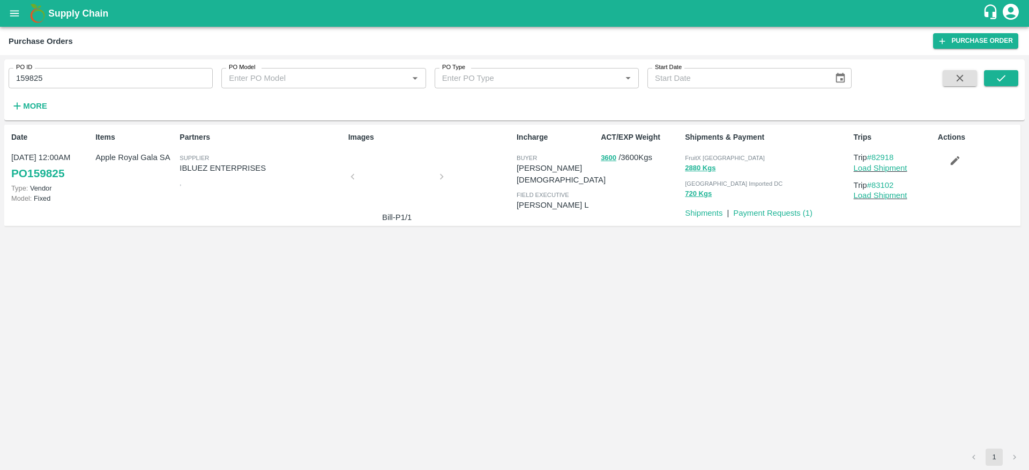
click at [726, 161] on span "FruitX [GEOGRAPHIC_DATA]" at bounding box center [725, 158] width 80 height 6
click at [690, 160] on span "FruitX [GEOGRAPHIC_DATA]" at bounding box center [725, 158] width 80 height 6
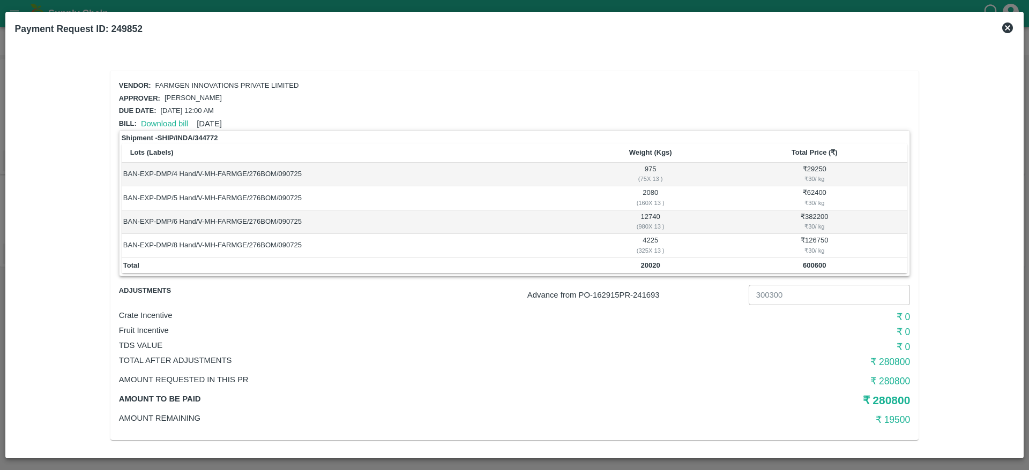
click at [885, 366] on h6 "₹ 280800" at bounding box center [778, 362] width 264 height 15
copy h6 "280800"
